Goal: Navigation & Orientation: Find specific page/section

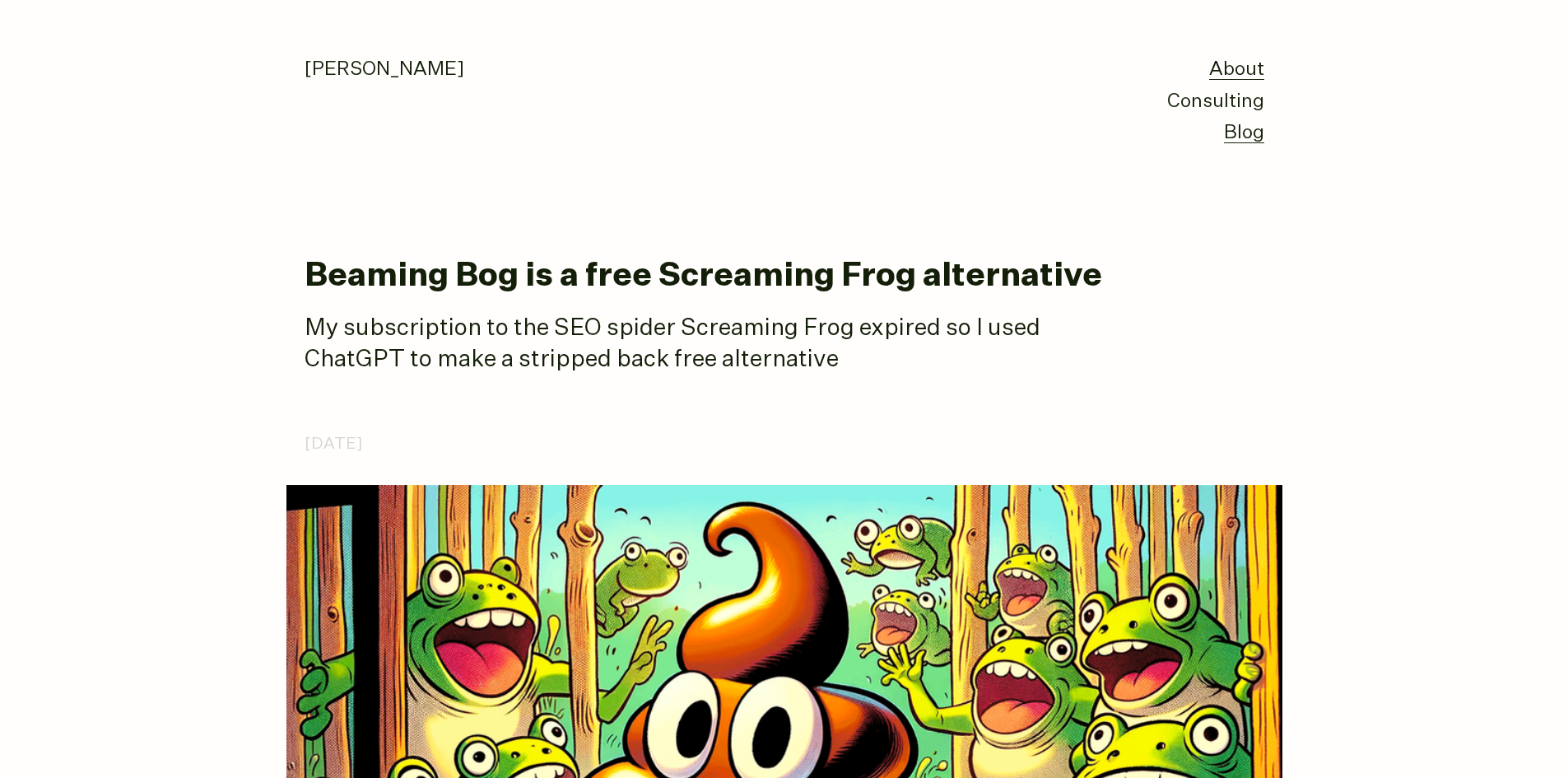
click at [1245, 69] on link "About" at bounding box center [1237, 69] width 55 height 20
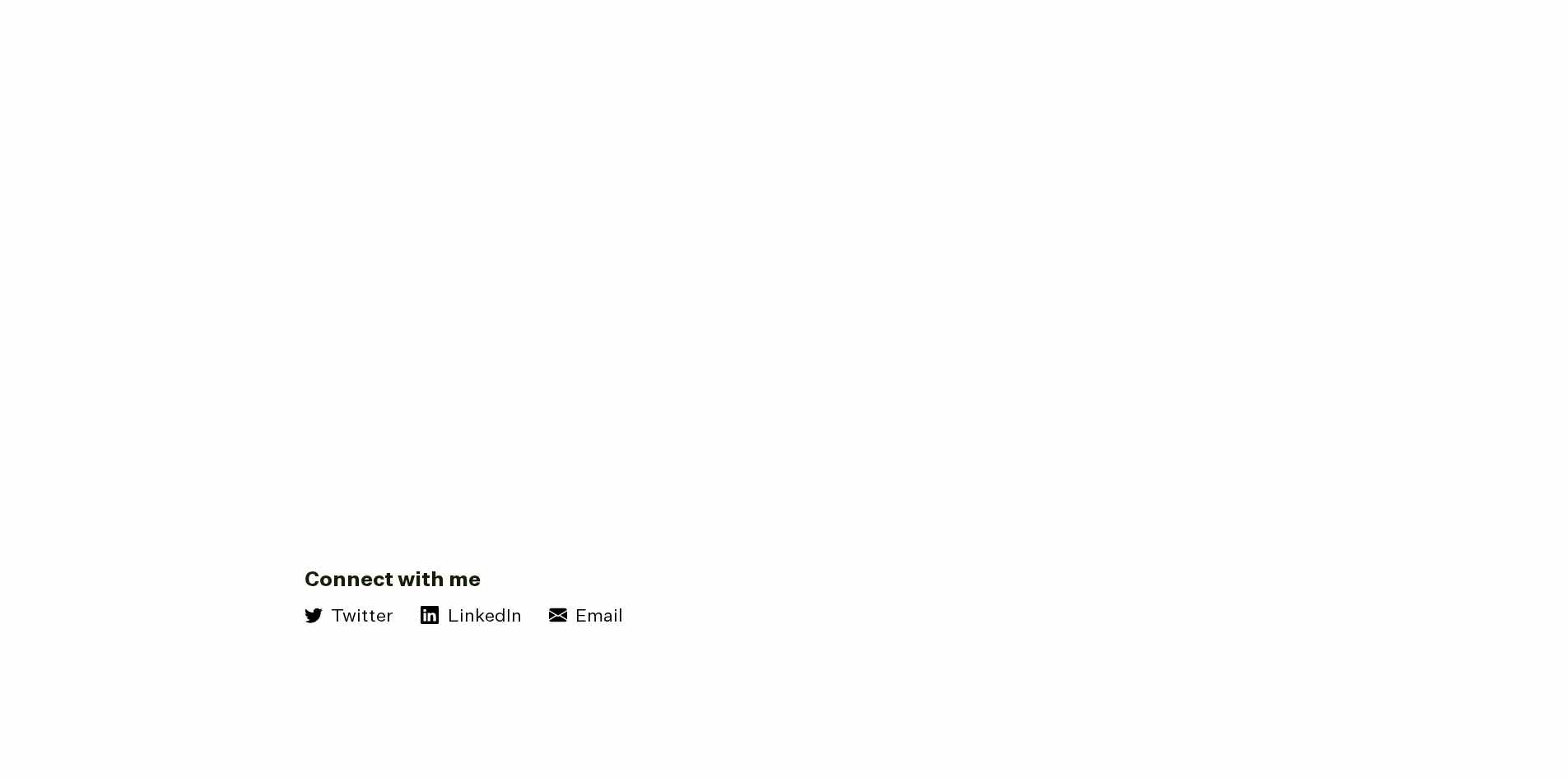
scroll to position [3158, 0]
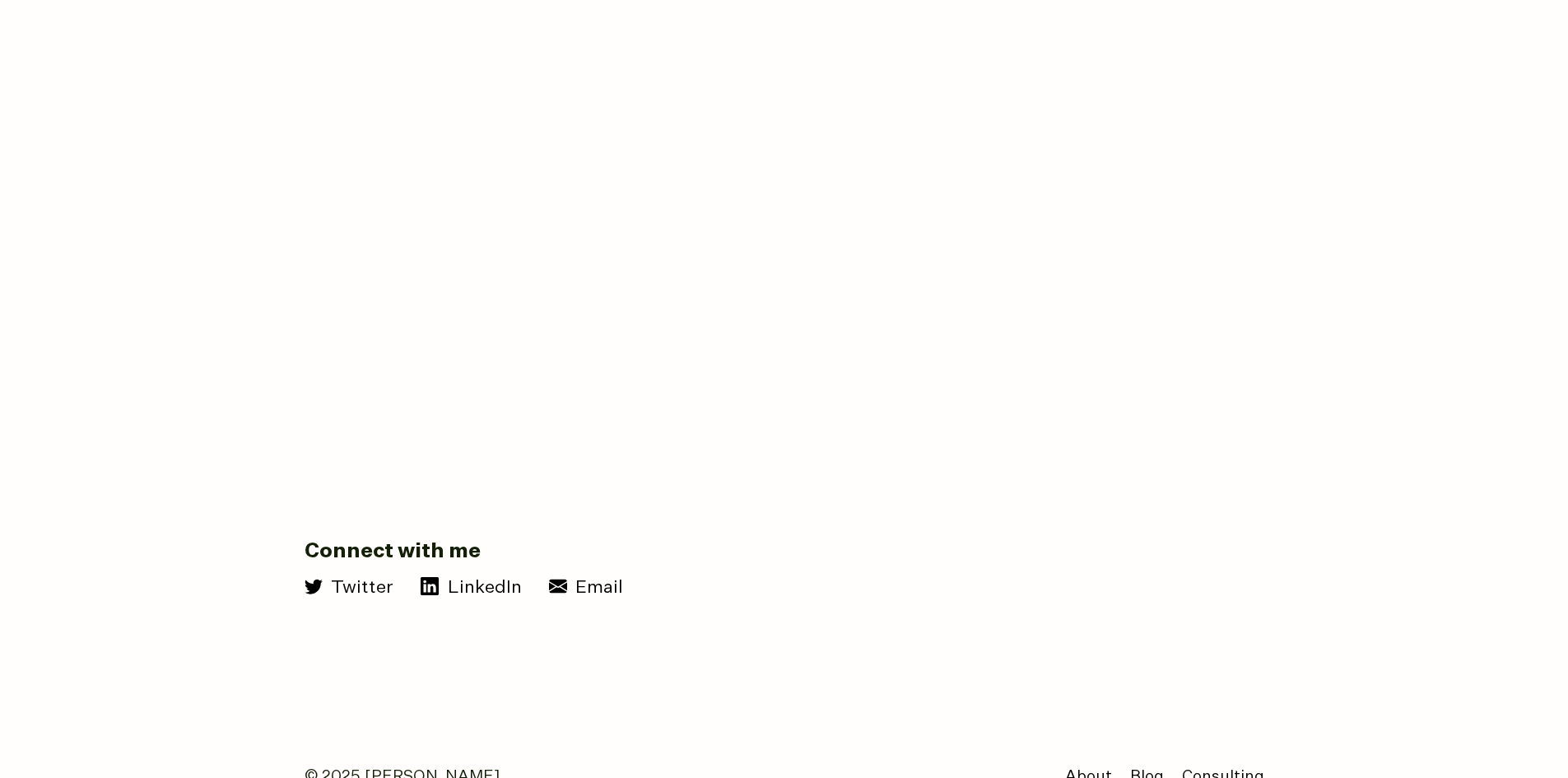
click at [1144, 769] on link "Blog" at bounding box center [1147, 777] width 34 height 16
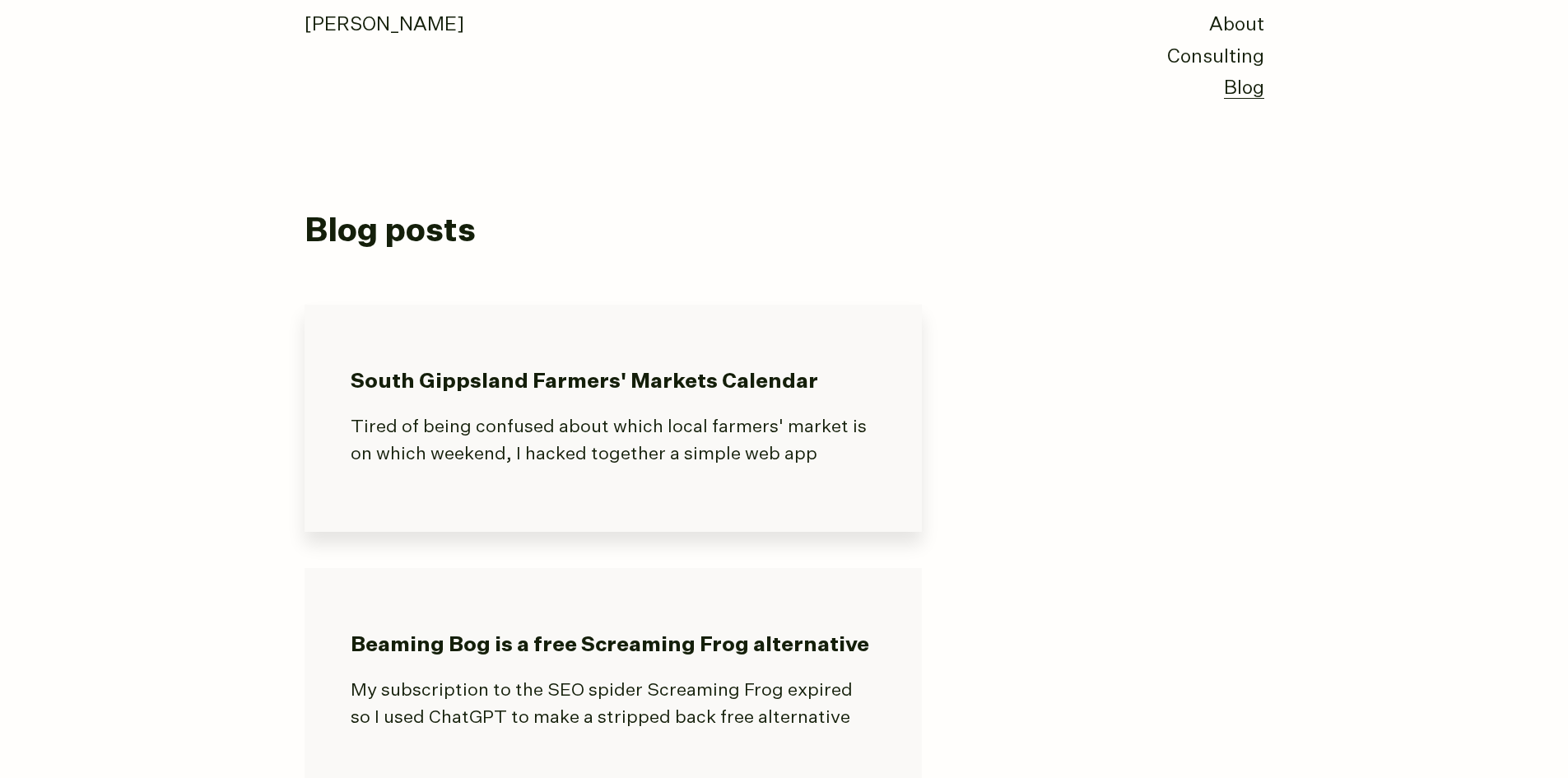
scroll to position [82, 0]
